Goal: Information Seeking & Learning: Learn about a topic

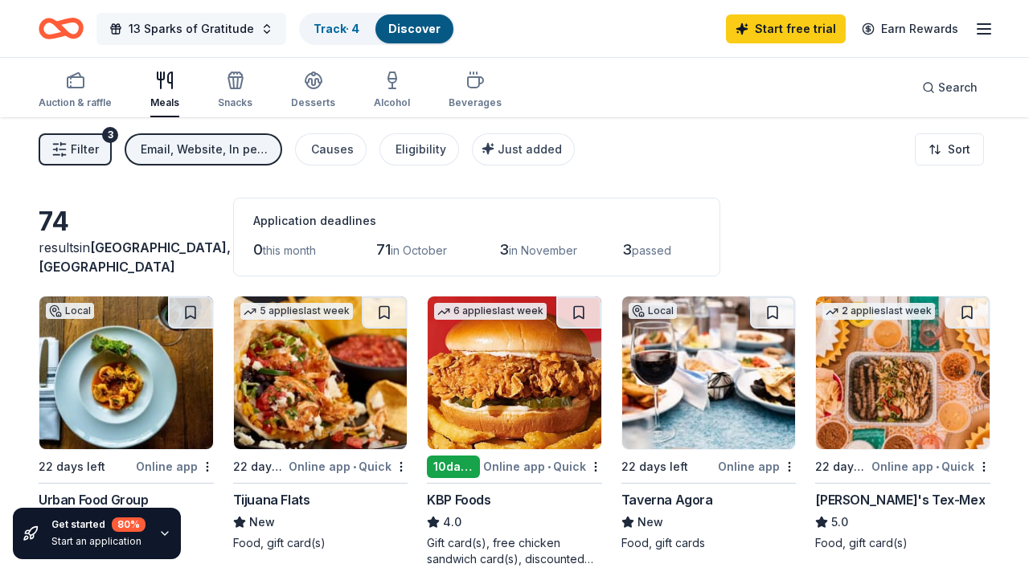
click at [239, 31] on span "13 Sparks of Gratitude" at bounding box center [191, 28] width 125 height 19
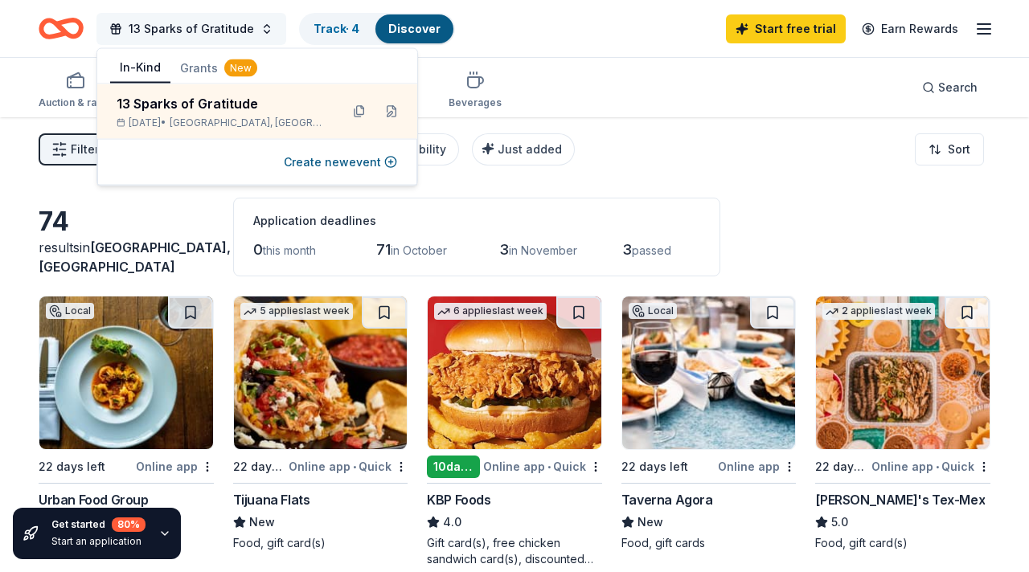
click at [260, 30] on button "13 Sparks of Gratitude" at bounding box center [191, 29] width 190 height 32
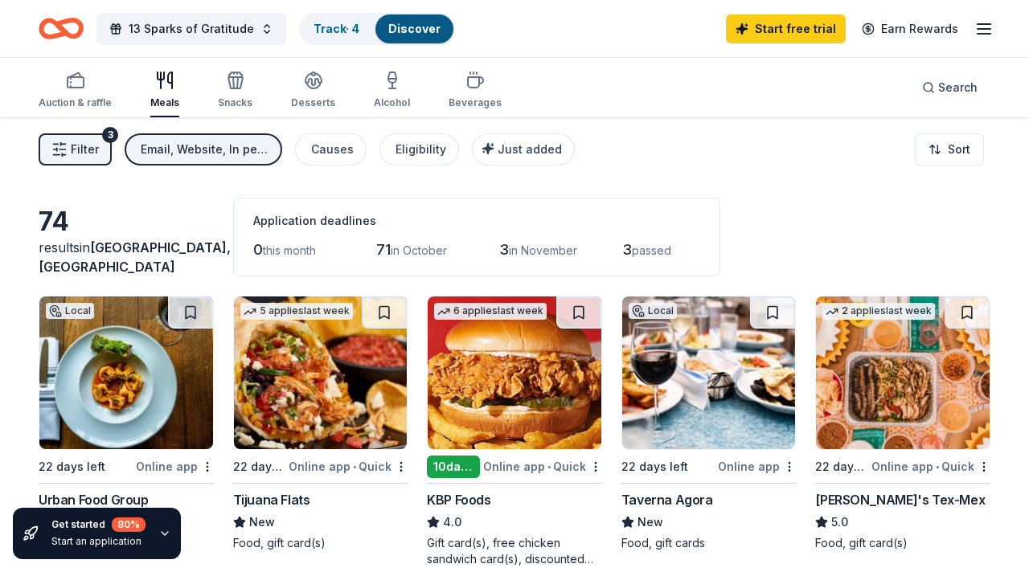
click at [59, 31] on icon "Home" at bounding box center [61, 29] width 45 height 38
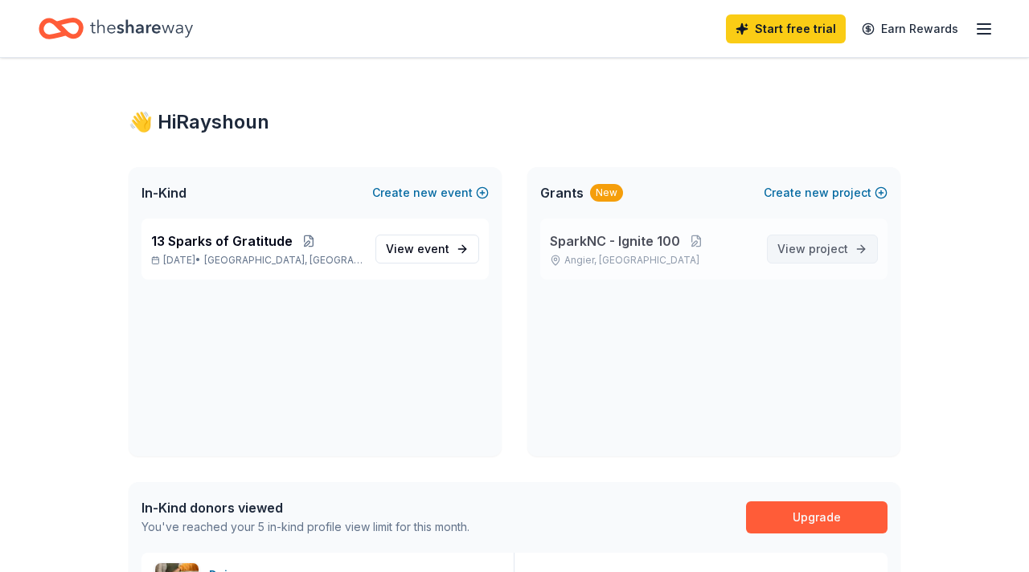
click at [806, 254] on span "View project" at bounding box center [812, 249] width 71 height 19
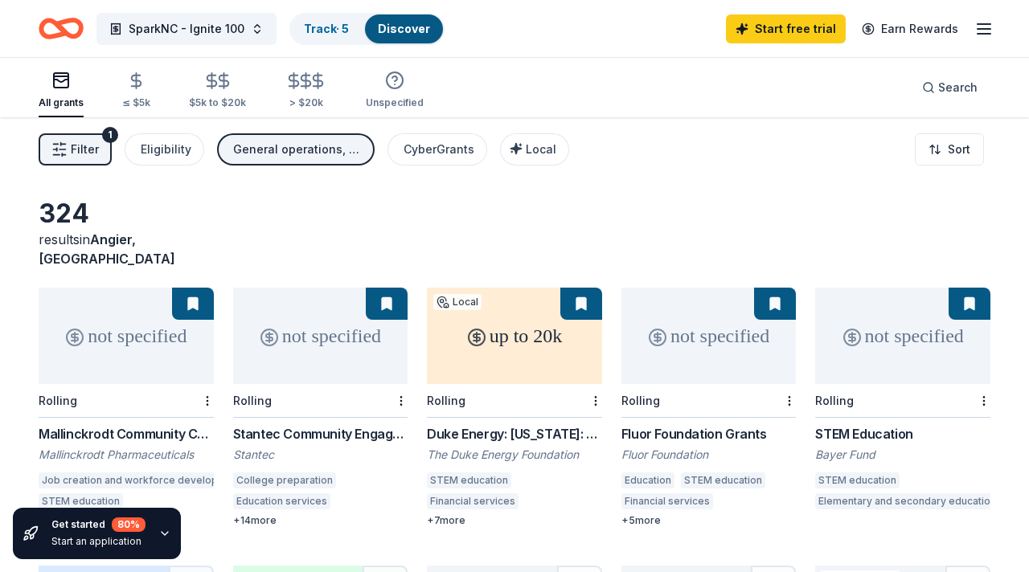
click at [356, 209] on div "324 results in [GEOGRAPHIC_DATA], [GEOGRAPHIC_DATA]" at bounding box center [515, 233] width 952 height 71
